Goal: Task Accomplishment & Management: Complete application form

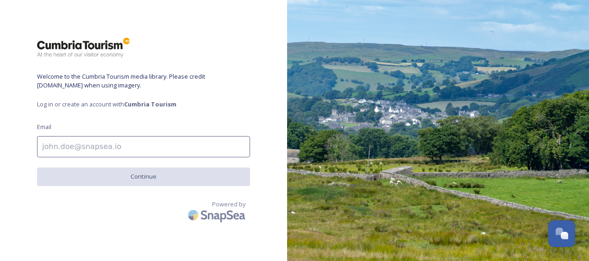
click at [65, 146] on input at bounding box center [143, 146] width 213 height 21
type input "[PERSON_NAME][EMAIL_ADDRESS][PERSON_NAME][DOMAIN_NAME]"
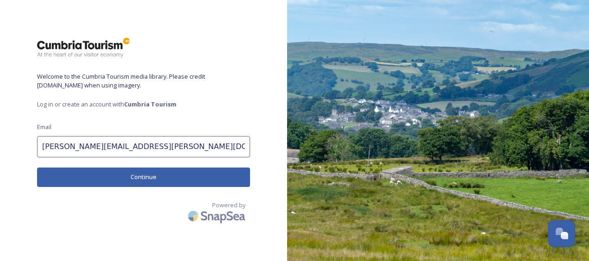
click at [154, 175] on button "Continue" at bounding box center [143, 177] width 213 height 19
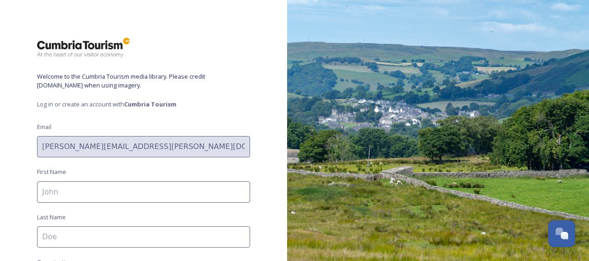
click at [107, 193] on input at bounding box center [143, 192] width 213 height 21
type input "[PERSON_NAME]"
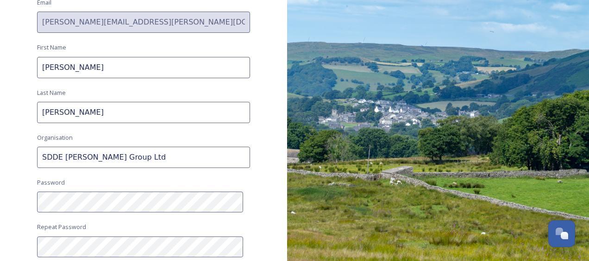
scroll to position [129, 0]
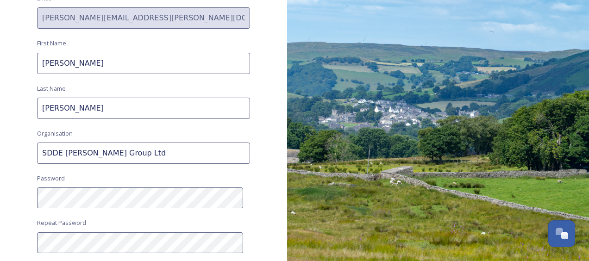
drag, startPoint x: 125, startPoint y: 158, endPoint x: 33, endPoint y: 152, distance: 92.0
click at [33, 152] on div "Welcome to the Cumbria Tourism media library. Please credit [DOMAIN_NAME] when …" at bounding box center [143, 130] width 287 height 261
type input "Host & Stay"
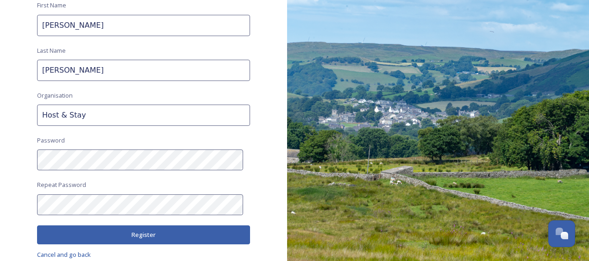
scroll to position [184, 0]
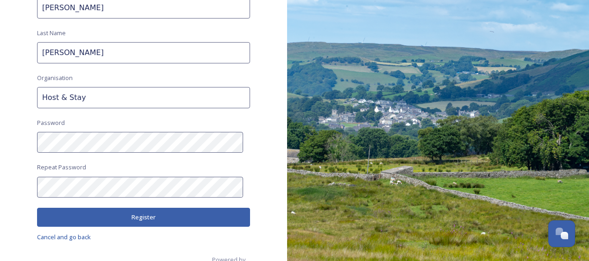
click at [141, 216] on button "Register" at bounding box center [143, 217] width 213 height 19
